Goal: Transaction & Acquisition: Purchase product/service

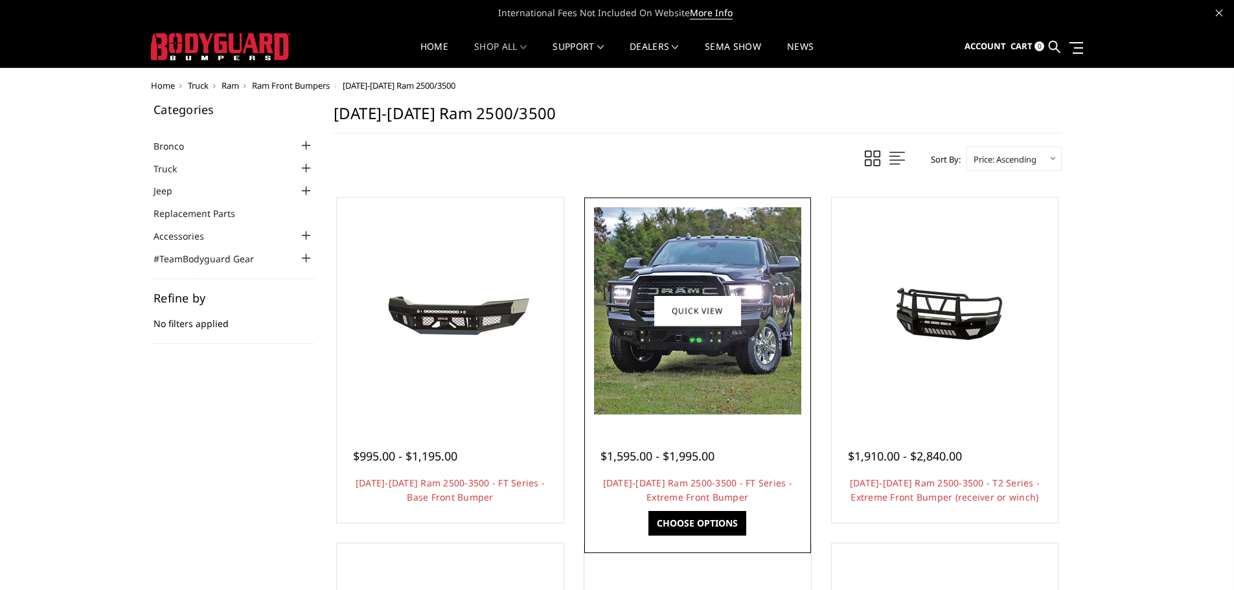
click at [738, 383] on img at bounding box center [697, 310] width 207 height 207
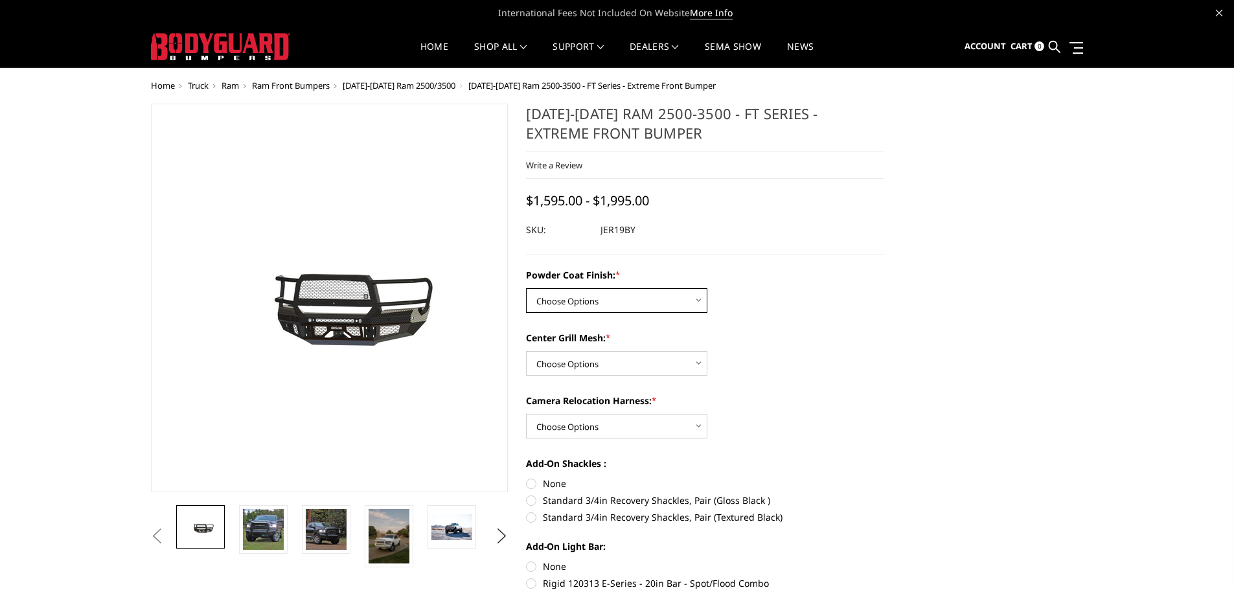
click at [622, 304] on select "Choose Options Bare Metal Gloss Black Powder Coat Textured Black Powder Coat" at bounding box center [616, 300] width 181 height 25
select select "3215"
click at [526, 288] on select "Choose Options Bare Metal Gloss Black Powder Coat Textured Black Powder Coat" at bounding box center [616, 300] width 181 height 25
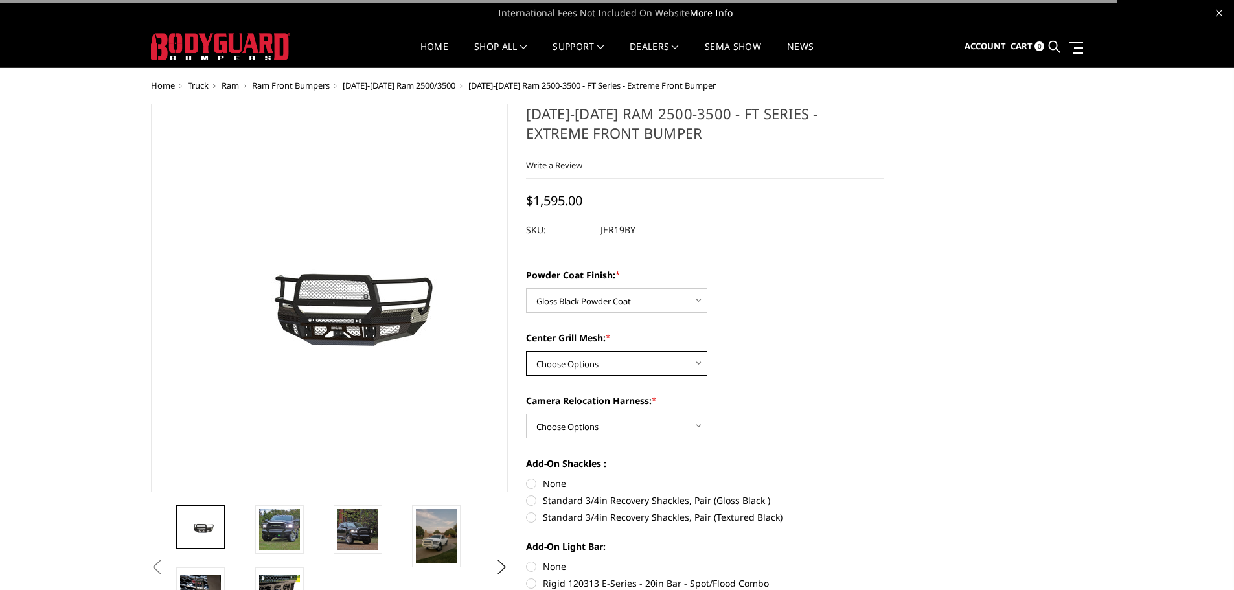
click at [633, 365] on select "Choose Options WITH Expanded Metal in Center Grill WITHOUT Expanded Metal in Ce…" at bounding box center [616, 363] width 181 height 25
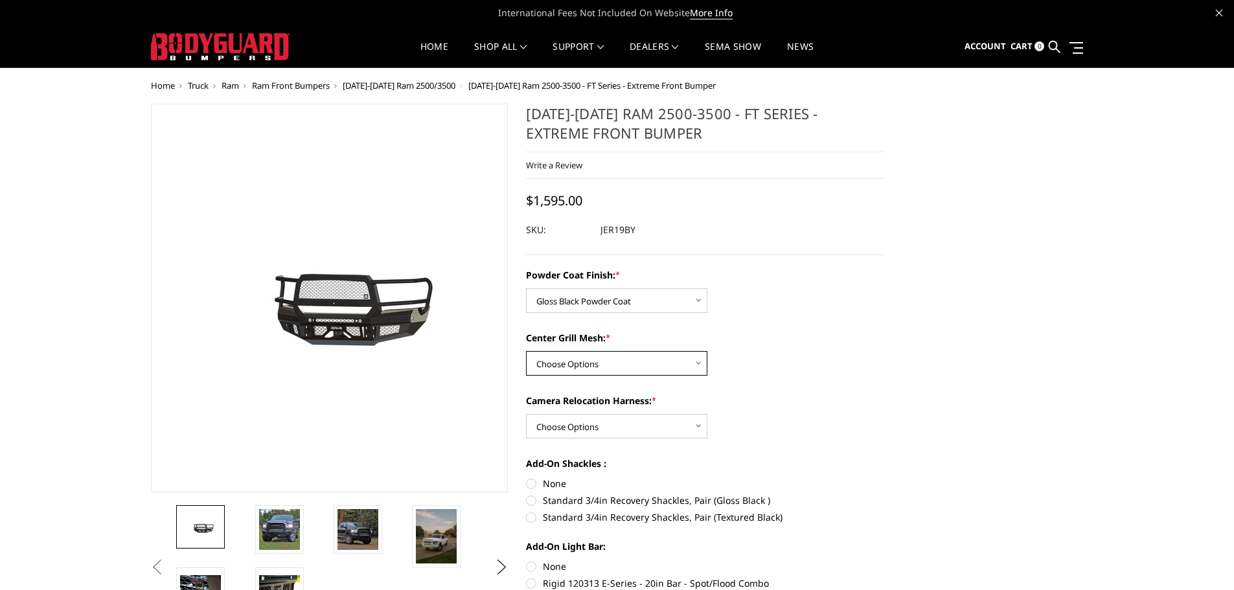
select select "3217"
click at [526, 351] on select "Choose Options WITH Expanded Metal in Center Grill WITHOUT Expanded Metal in Ce…" at bounding box center [616, 363] width 181 height 25
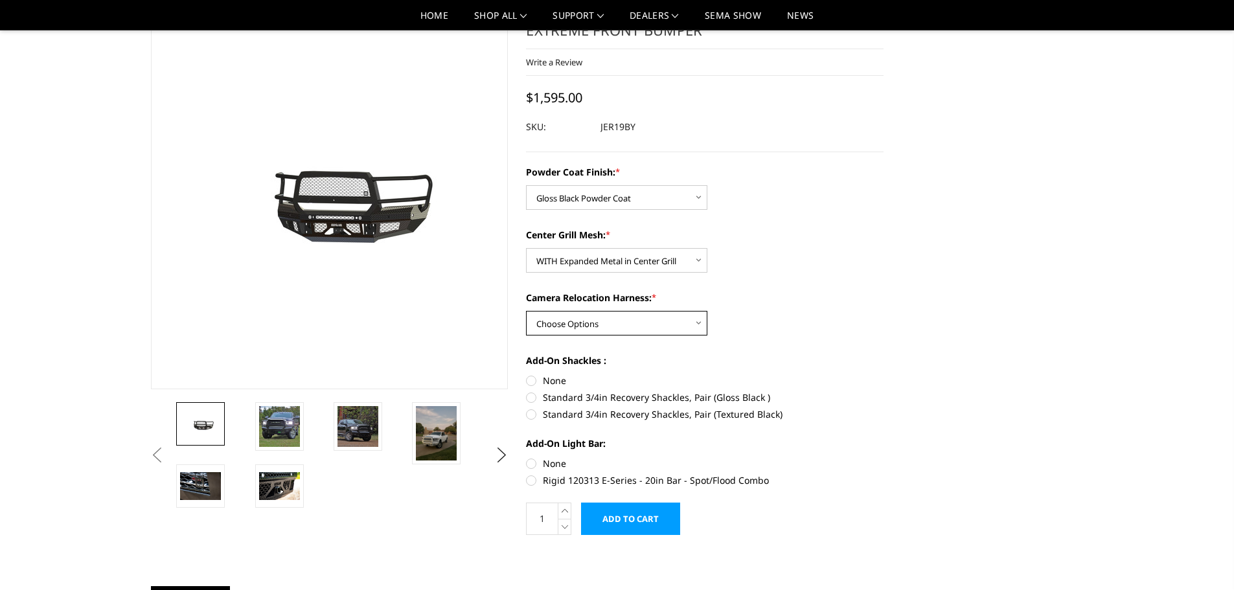
click at [637, 321] on select "Choose Options WITH Camera Relocation Harness WITHOUT Camera Relocation Harness" at bounding box center [616, 323] width 181 height 25
click at [526, 311] on select "Choose Options WITH Camera Relocation Harness WITHOUT Camera Relocation Harness" at bounding box center [616, 323] width 181 height 25
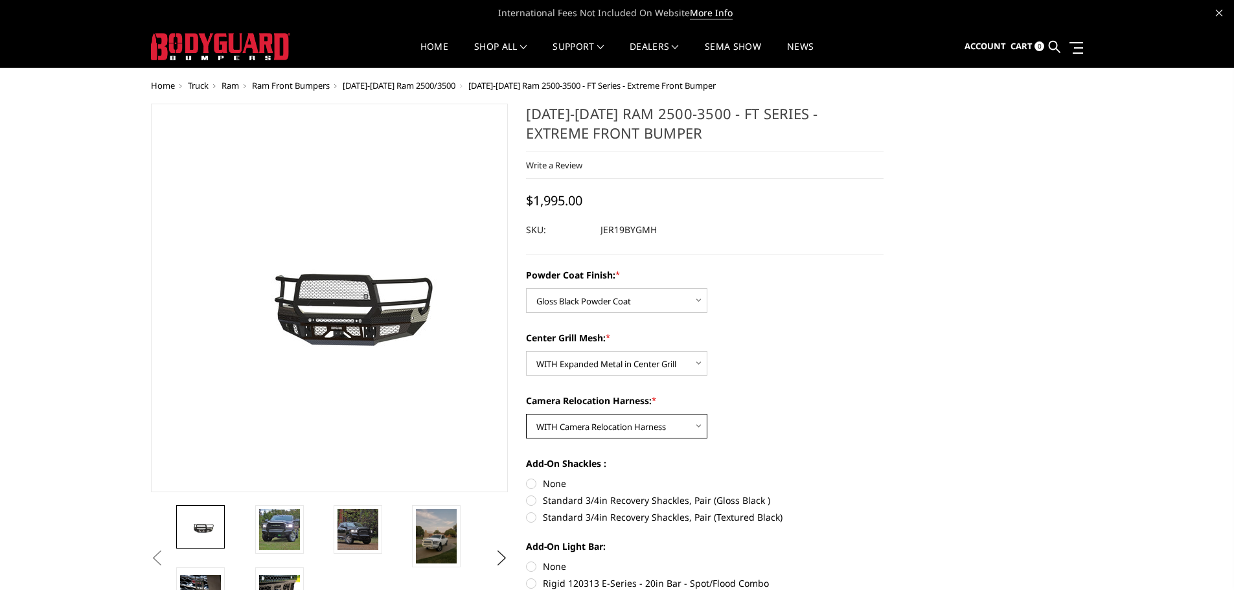
click at [621, 422] on select "Choose Options WITH Camera Relocation Harness WITHOUT Camera Relocation Harness" at bounding box center [616, 426] width 181 height 25
click at [526, 414] on select "Choose Options WITH Camera Relocation Harness WITHOUT Camera Relocation Harness" at bounding box center [616, 426] width 181 height 25
click at [637, 430] on select "Choose Options WITH Camera Relocation Harness WITHOUT Camera Relocation Harness" at bounding box center [616, 426] width 181 height 25
select select "3219"
click at [526, 414] on select "Choose Options WITH Camera Relocation Harness WITHOUT Camera Relocation Harness" at bounding box center [616, 426] width 181 height 25
